Goal: Communication & Community: Connect with others

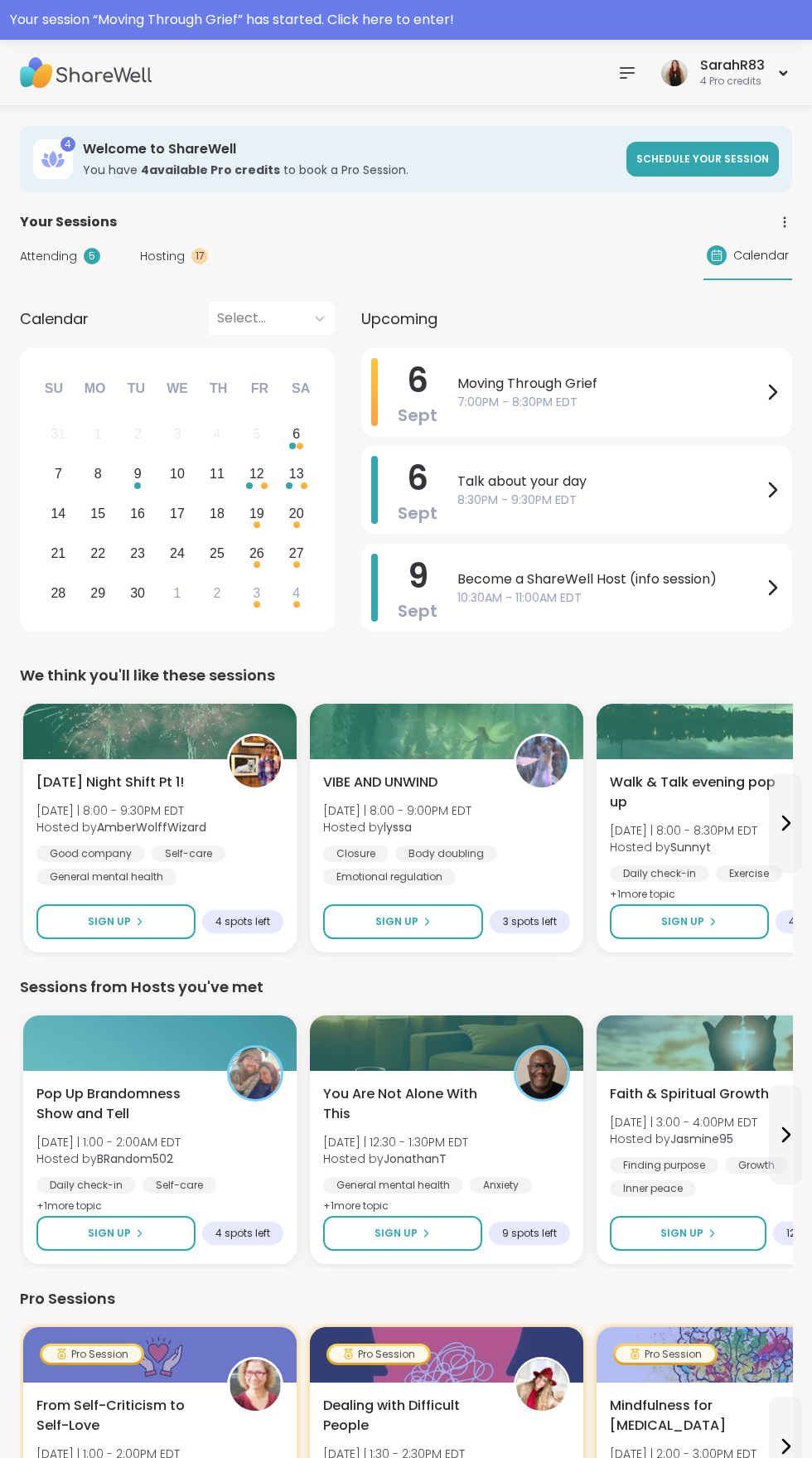
click at [786, 73] on icon at bounding box center [784, 72] width 11 height 6
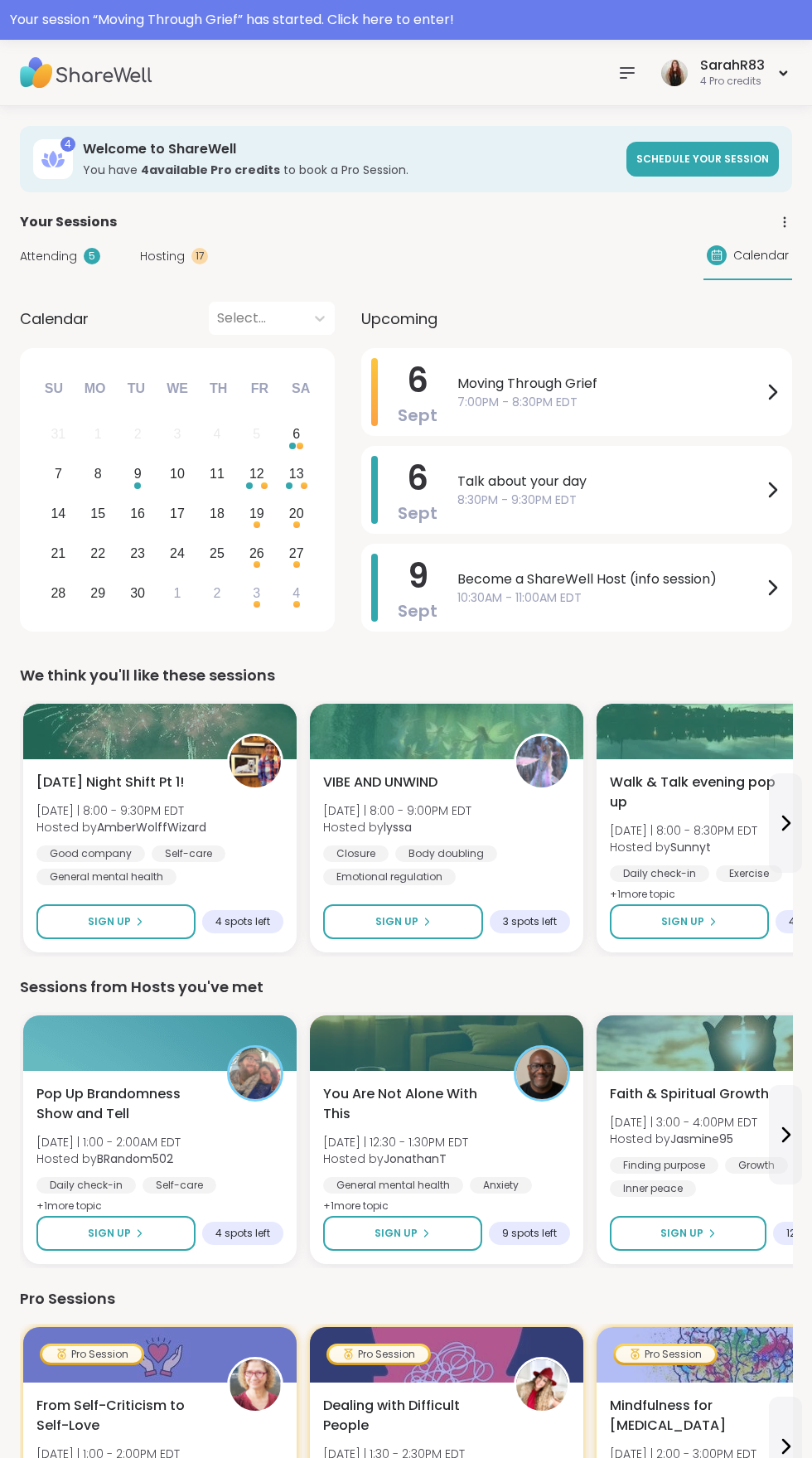
click at [627, 79] on icon at bounding box center [627, 73] width 20 height 20
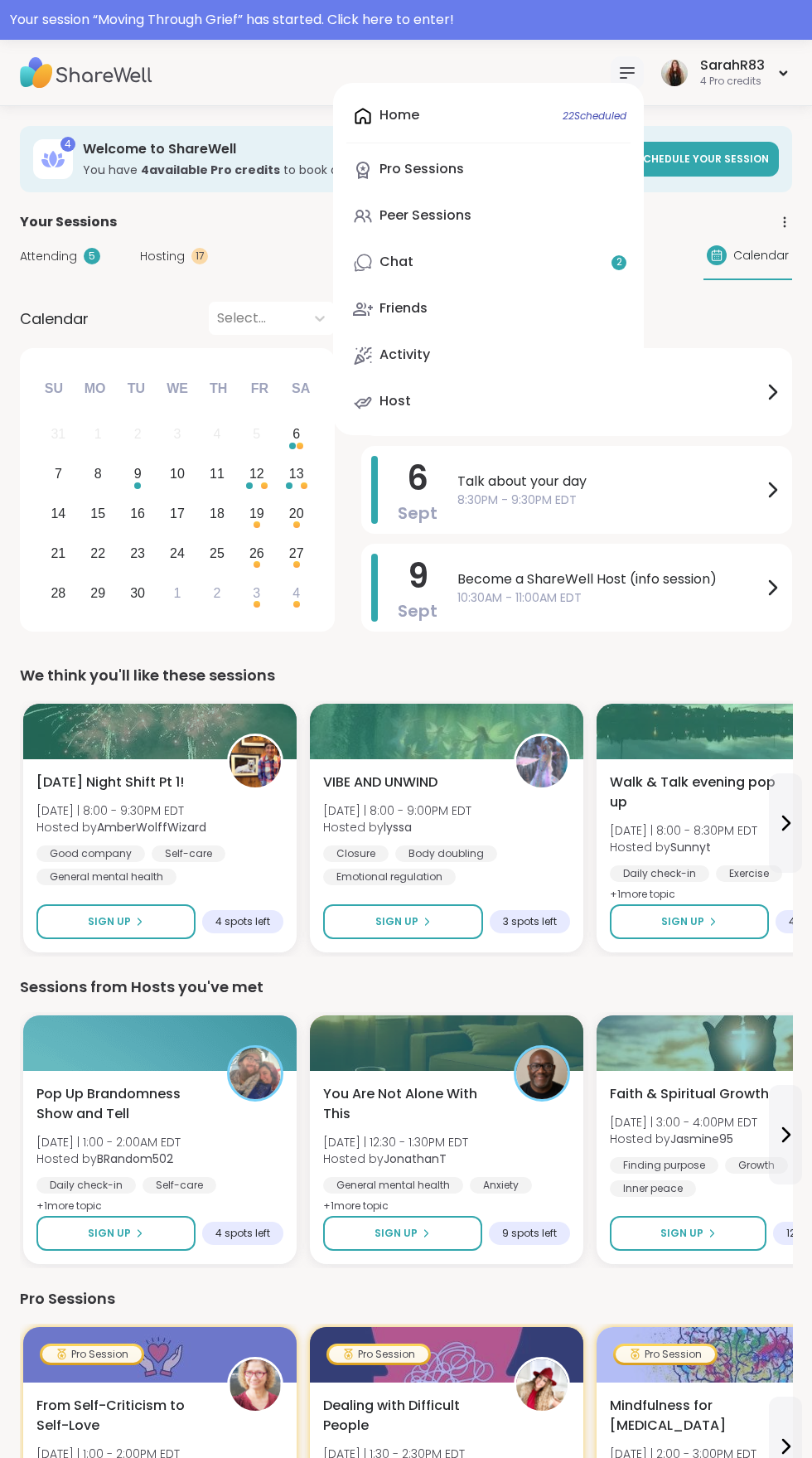
click at [489, 254] on link "Chat 2" at bounding box center [488, 263] width 284 height 40
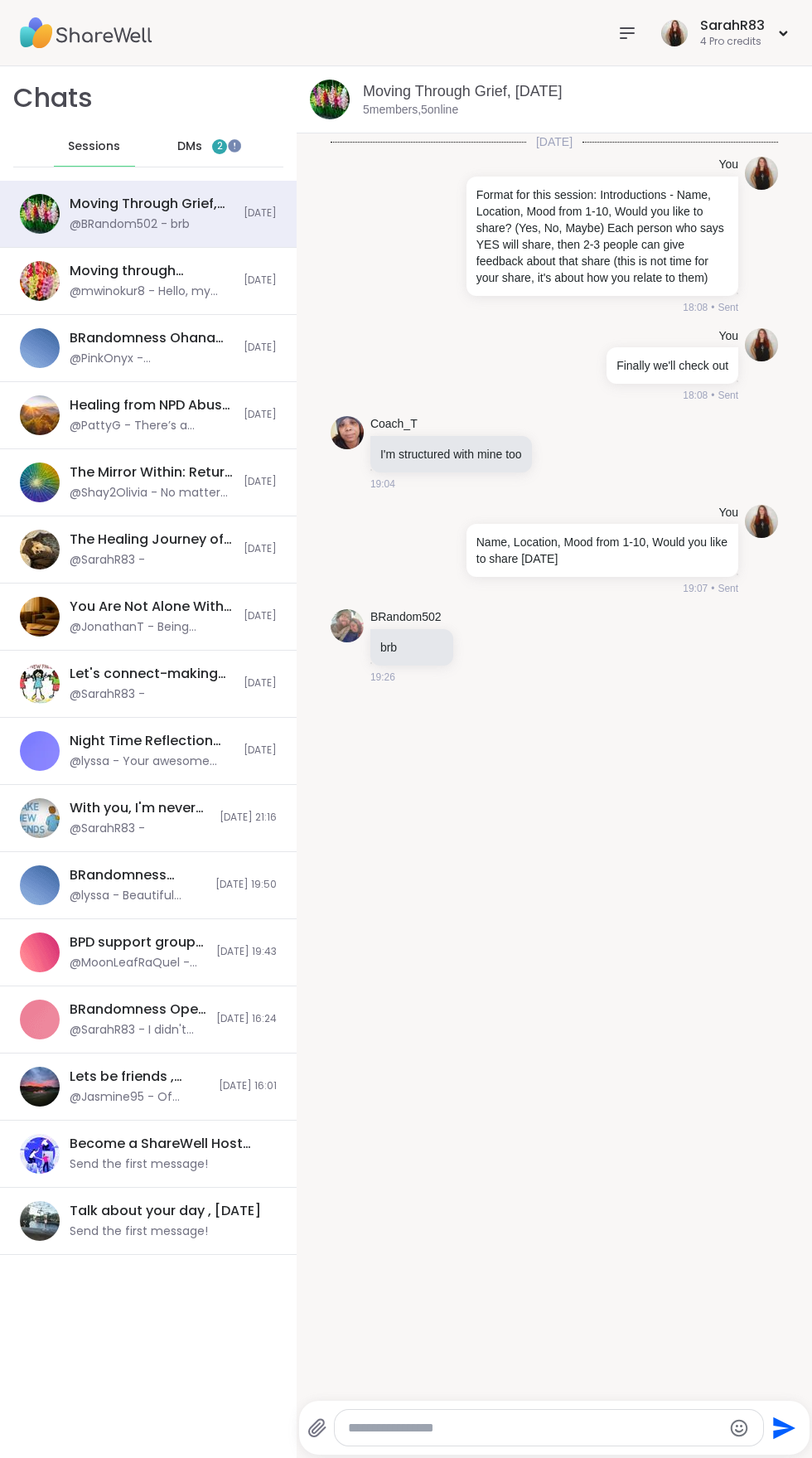
click at [219, 146] on span "2" at bounding box center [220, 145] width 5 height 14
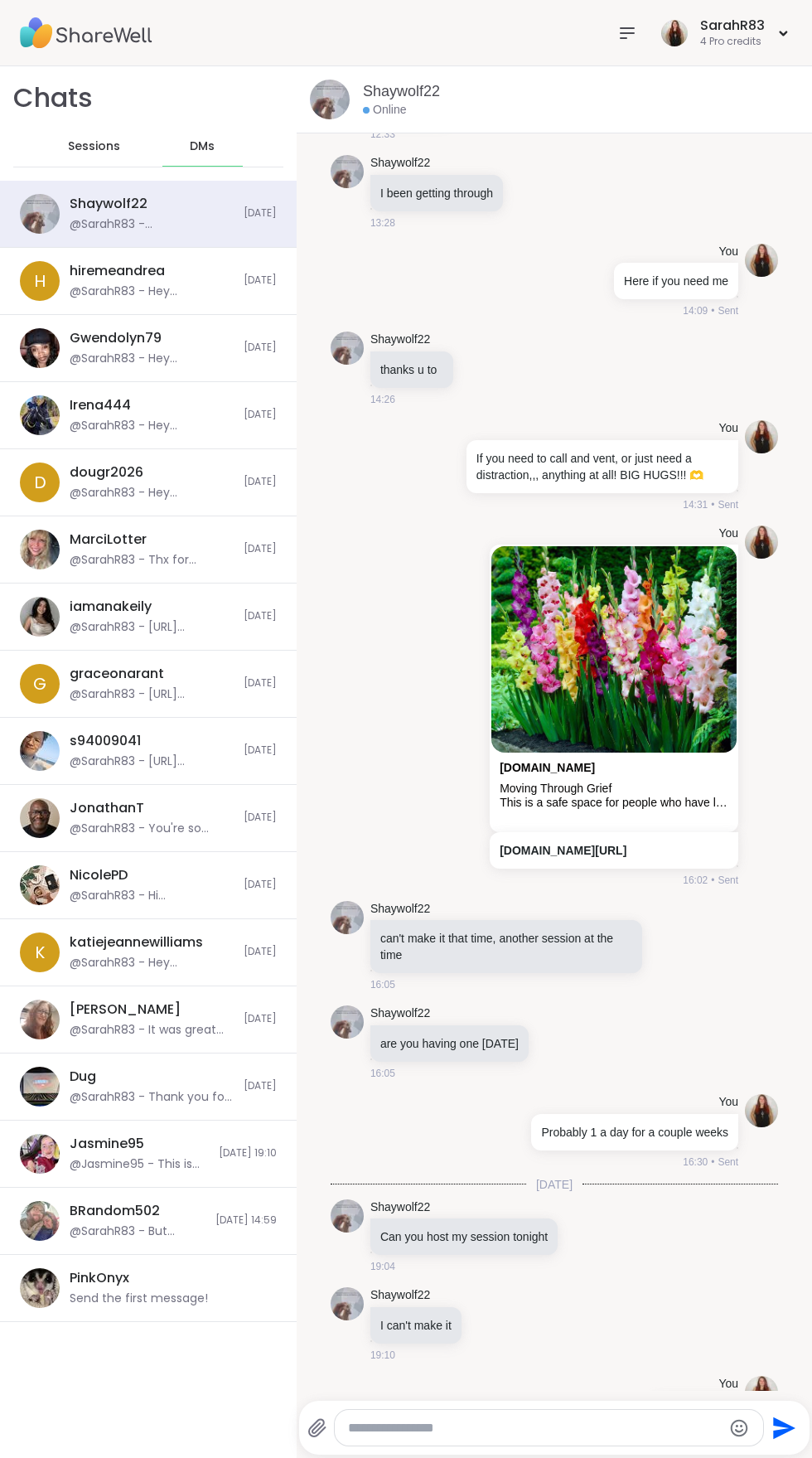
scroll to position [6789, 0]
